Goal: Contribute content: Add original content to the website for others to see

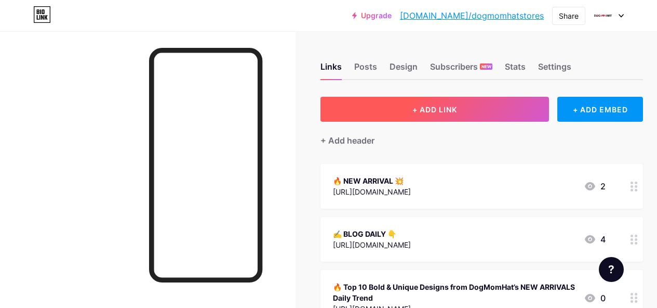
click at [469, 118] on button "+ ADD LINK" at bounding box center [435, 109] width 229 height 25
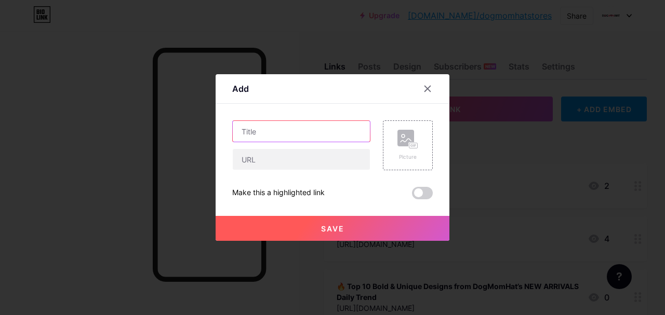
click at [260, 136] on input "text" at bounding box center [301, 131] width 137 height 21
paste input "10 Tees & Hoodies That’ll Instantly Level Up Your Style — DogMomHat’s Freshest …"
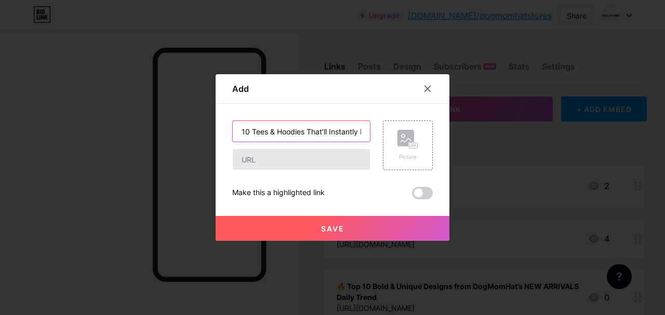
scroll to position [0, 181]
type input "10 Tees & Hoodies That’ll Instantly Level Up Your Style — DogMomHat’s Freshest …"
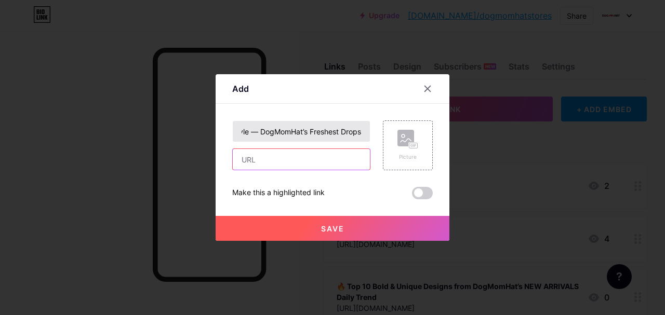
drag, startPoint x: 287, startPoint y: 165, endPoint x: 251, endPoint y: 141, distance: 43.5
click at [287, 165] on input "text" at bounding box center [301, 159] width 137 height 21
paste input "[URL][DOMAIN_NAME]"
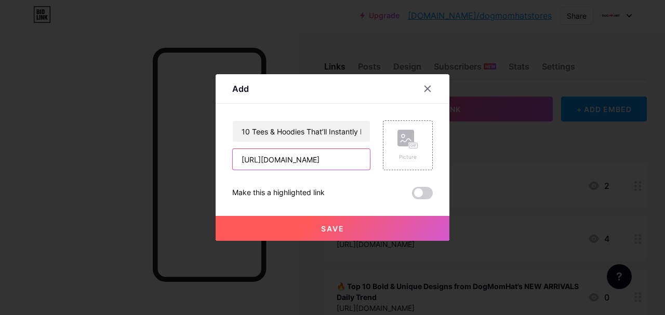
type input "[URL][DOMAIN_NAME]"
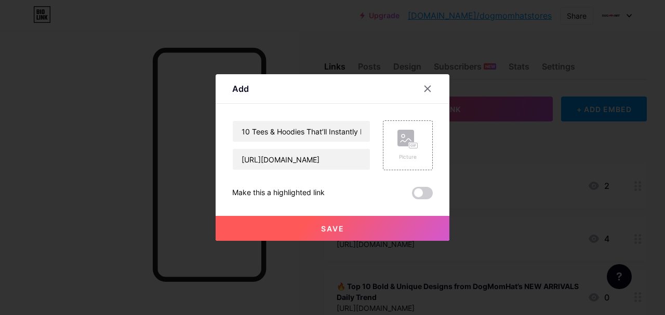
click at [344, 225] on button "Save" at bounding box center [333, 228] width 234 height 25
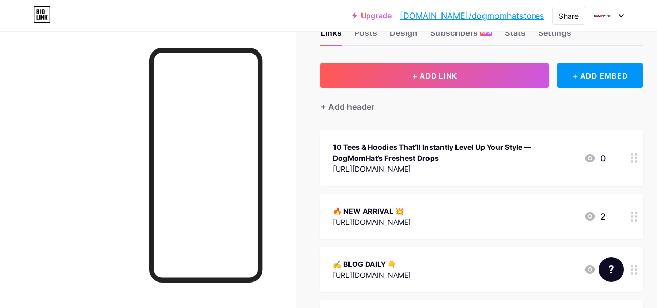
scroll to position [52, 0]
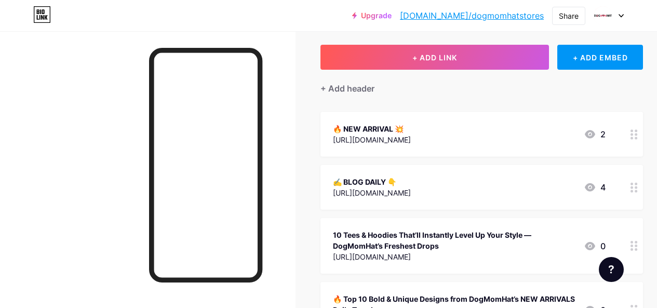
click at [410, 235] on div "10 Tees & Hoodies That’ll Instantly Level Up Your Style — DogMomHat’s Freshest …" at bounding box center [454, 240] width 243 height 22
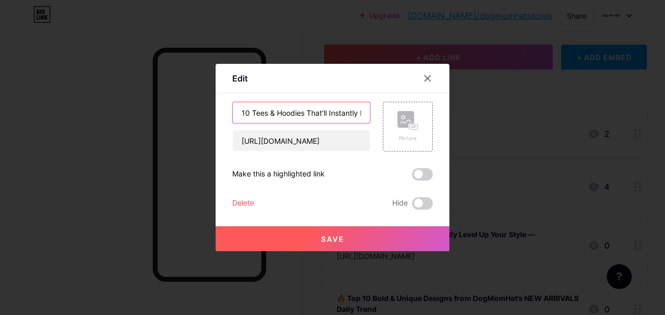
click at [238, 109] on input "10 Tees & Hoodies That’ll Instantly Level Up Your Style — DogMomHat’s Freshest …" at bounding box center [301, 112] width 137 height 21
type input "🔺 10 Tees & Hoodies That’ll Instantly Level Up Your Style — DogMomHat’s Freshes…"
click at [314, 234] on button "Save" at bounding box center [333, 239] width 234 height 25
